Goal: Information Seeking & Learning: Check status

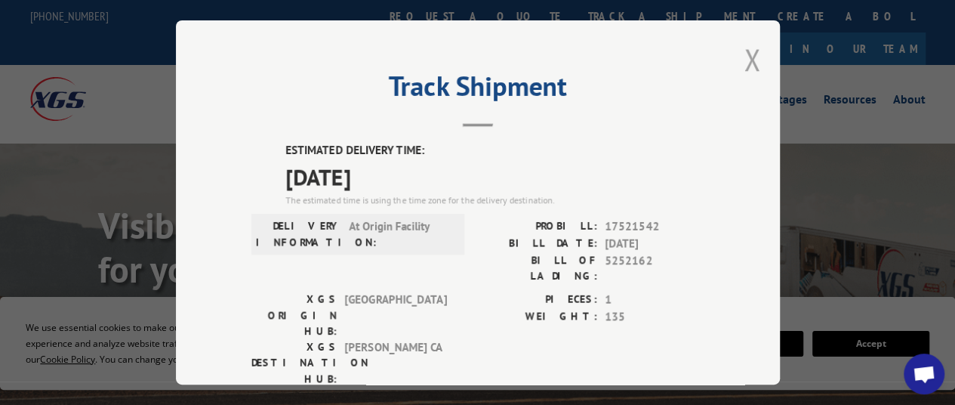
click at [748, 51] on button "Close modal" at bounding box center [753, 59] width 17 height 40
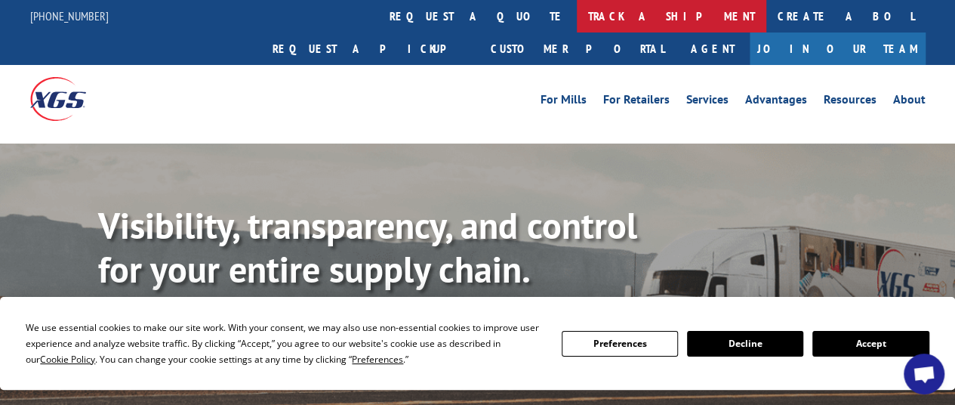
click at [577, 5] on link "track a shipment" at bounding box center [672, 16] width 190 height 32
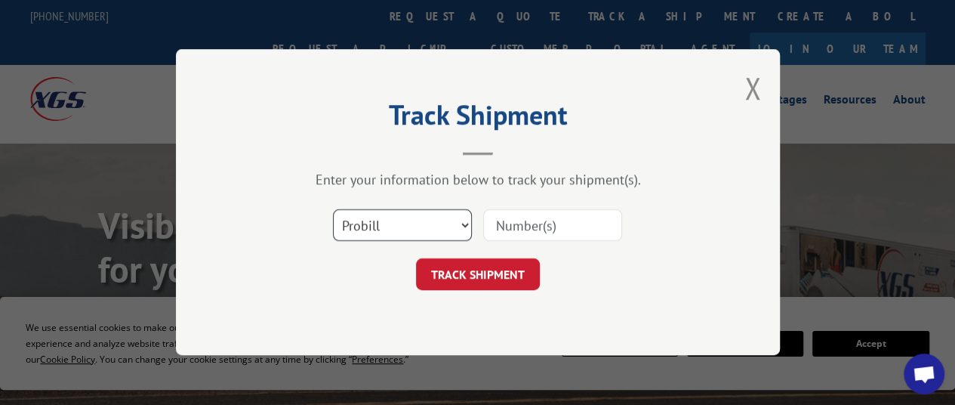
click at [361, 224] on select "Select category... Probill BOL PO" at bounding box center [402, 226] width 139 height 32
select select "po"
click at [333, 210] on select "Select category... Probill BOL PO" at bounding box center [402, 226] width 139 height 32
click at [515, 214] on input at bounding box center [552, 226] width 139 height 32
paste input "37522149"
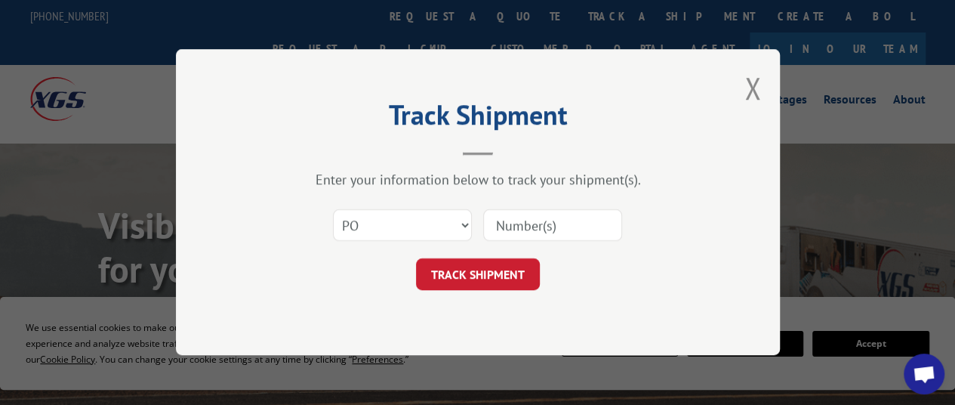
type input "37522149"
click button "TRACK SHIPMENT" at bounding box center [478, 275] width 124 height 32
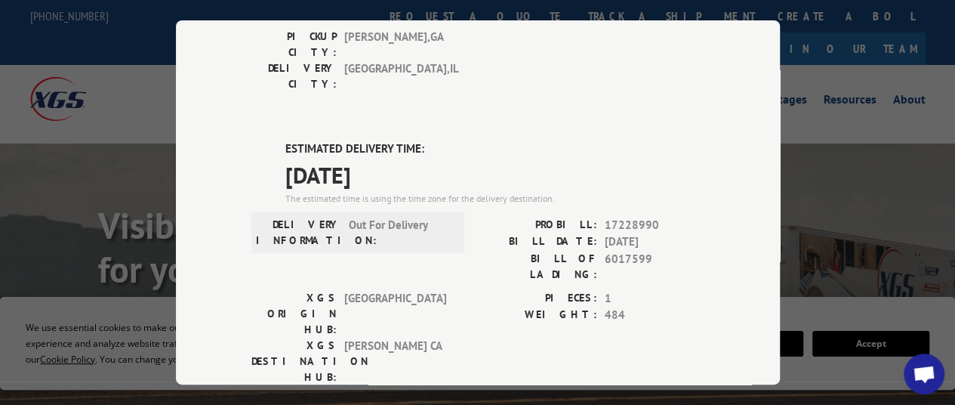
scroll to position [325, 0]
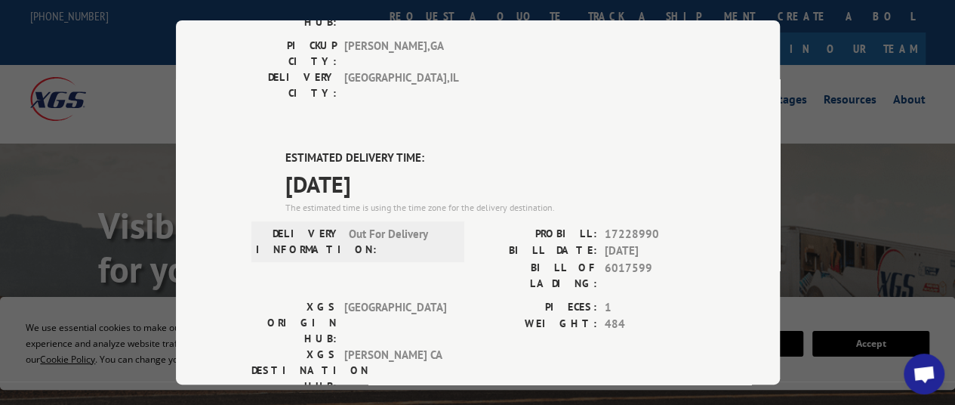
click at [45, 400] on div "Track Shipment DELIVERED DELIVERY INFORMATION: [DATE] 08:53 am [PERSON_NAME]: 1…" at bounding box center [477, 202] width 955 height 405
click at [207, 332] on div "Track Shipment DELIVERED DELIVERY INFORMATION: [DATE] 08:53 am [PERSON_NAME]: 1…" at bounding box center [478, 202] width 604 height 364
